Goal: Transaction & Acquisition: Purchase product/service

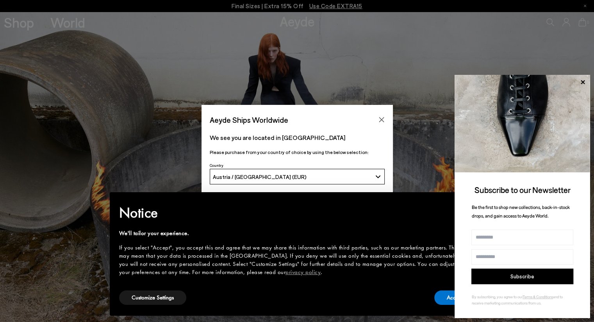
click at [333, 174] on div "Austria / [GEOGRAPHIC_DATA] (EUR)" at bounding box center [292, 177] width 159 height 7
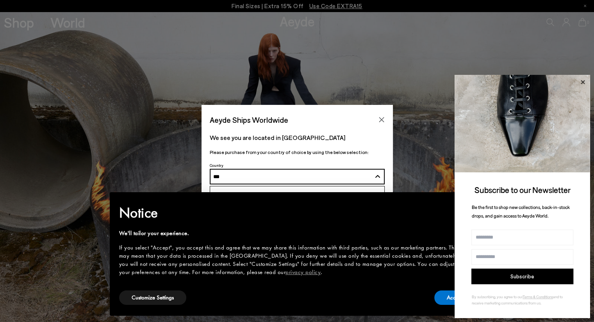
click at [581, 82] on icon at bounding box center [582, 82] width 10 height 10
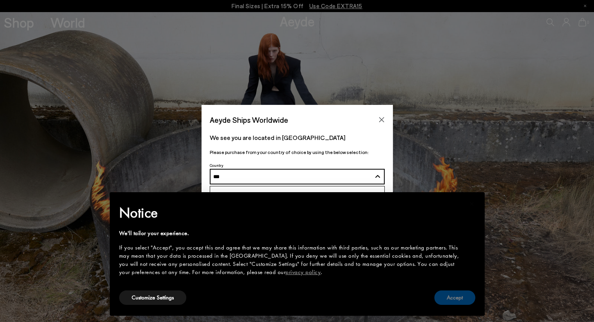
click at [455, 296] on button "Accept" at bounding box center [454, 298] width 41 height 14
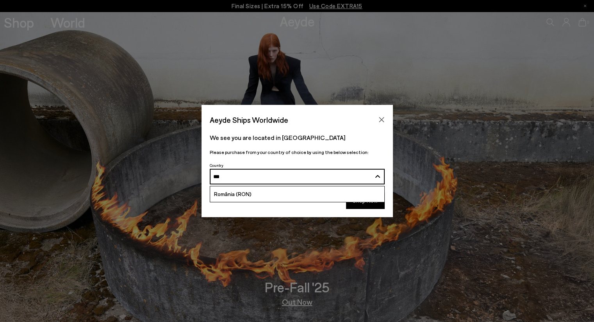
click at [256, 175] on input "***" at bounding box center [292, 177] width 158 height 6
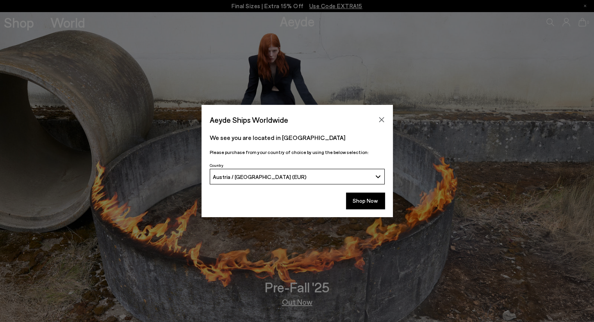
click at [256, 175] on span "Austria / [GEOGRAPHIC_DATA] (EUR)" at bounding box center [260, 177] width 94 height 7
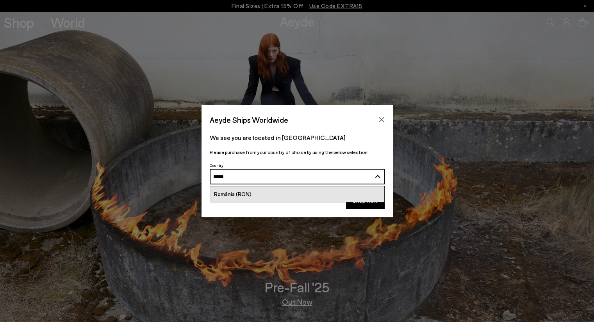
type input "*****"
click at [256, 190] on link "România (RON)" at bounding box center [297, 195] width 174 height 16
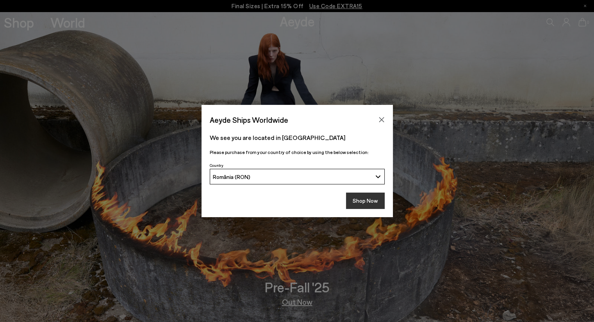
click at [364, 203] on button "Shop Now" at bounding box center [365, 201] width 39 height 16
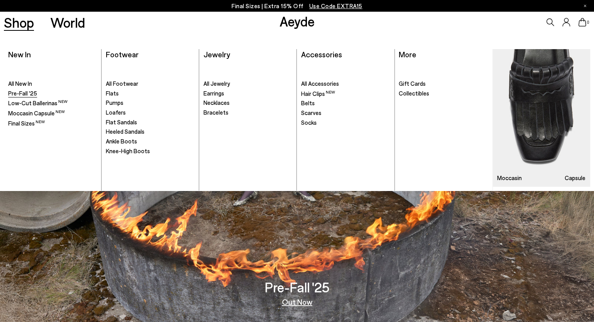
click at [24, 93] on span "Pre-Fall '25" at bounding box center [22, 93] width 29 height 7
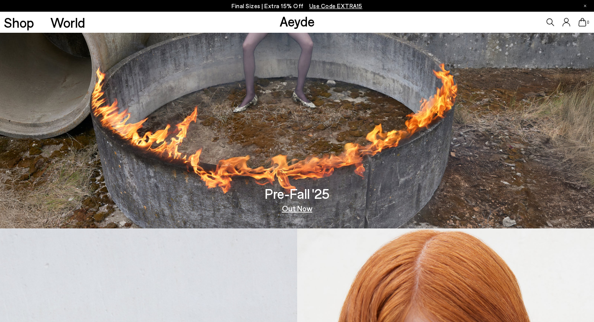
scroll to position [117, 0]
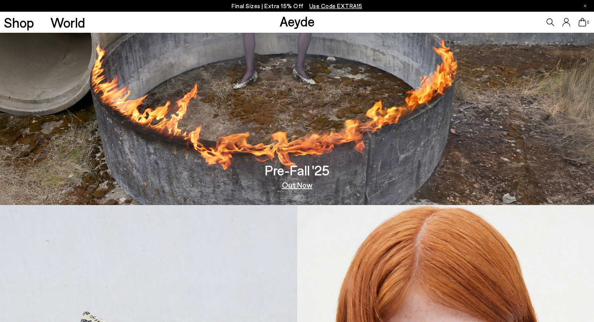
click at [297, 188] on link "Out Now" at bounding box center [297, 185] width 30 height 8
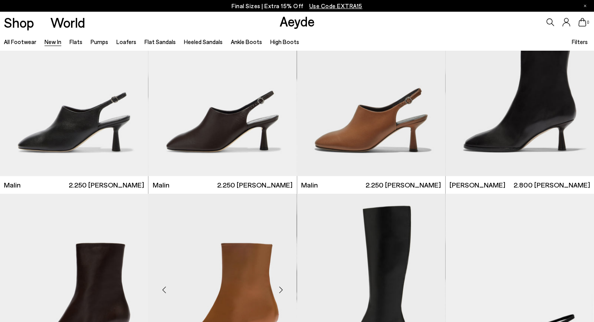
scroll to position [2186, 0]
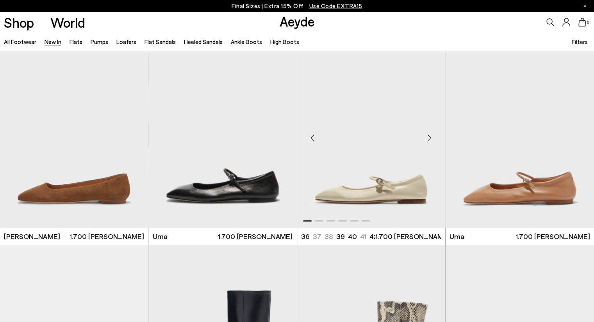
scroll to position [3709, 0]
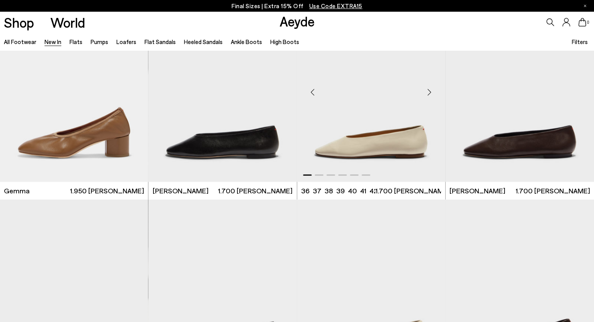
scroll to position [4333, 0]
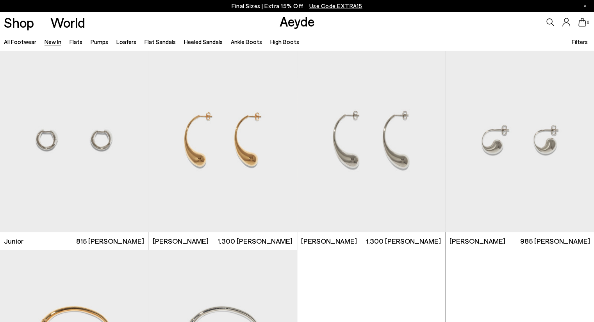
scroll to position [5426, 0]
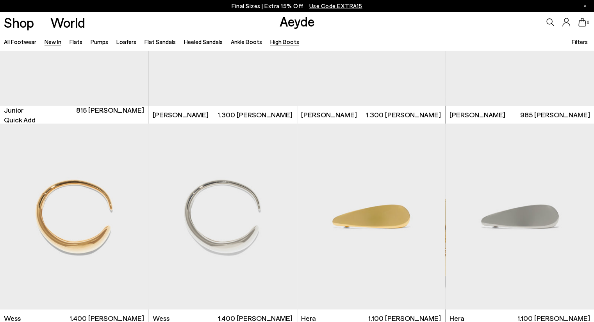
click at [281, 44] on link "High Boots" at bounding box center [284, 41] width 29 height 7
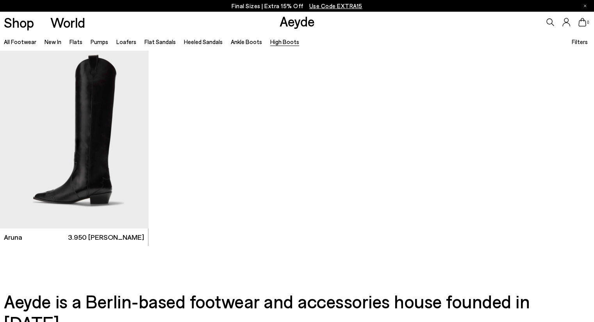
scroll to position [429, 0]
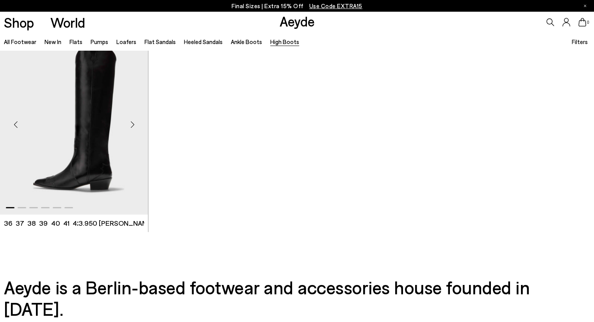
click at [103, 129] on img "1 / 6" at bounding box center [74, 121] width 148 height 186
